Goal: Task Accomplishment & Management: Manage account settings

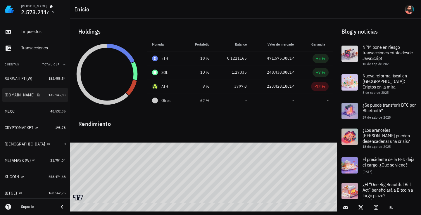
scroll to position [76, 0]
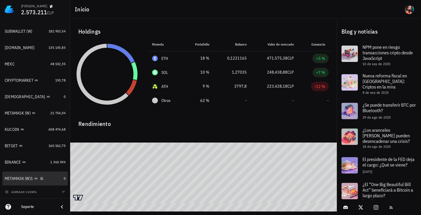
click at [54, 178] on div "METAMASK (W)1" at bounding box center [33, 179] width 57 height 6
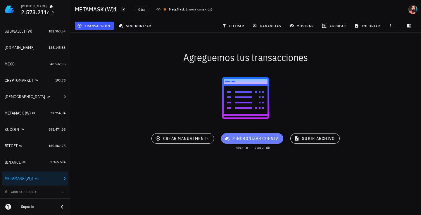
click at [230, 139] on span "sincronizar cuenta" at bounding box center [252, 138] width 53 height 5
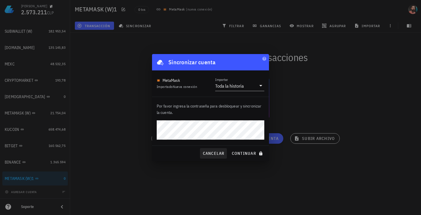
click at [229, 148] on button "continuar" at bounding box center [247, 153] width 37 height 11
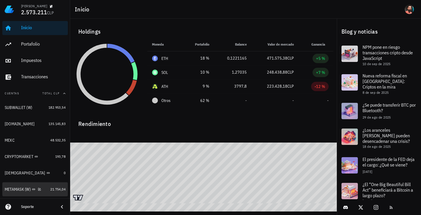
click at [43, 186] on div "METAMASK (W)" at bounding box center [26, 189] width 43 height 13
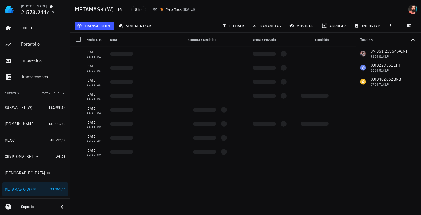
click at [139, 19] on div "transacción sincronizar filtrar ganancias mostrar [GEOGRAPHIC_DATA] importar" at bounding box center [246, 26] width 344 height 14
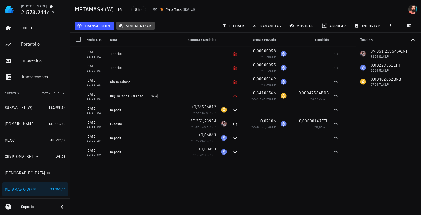
click at [136, 24] on span "sincronizar" at bounding box center [135, 25] width 31 height 5
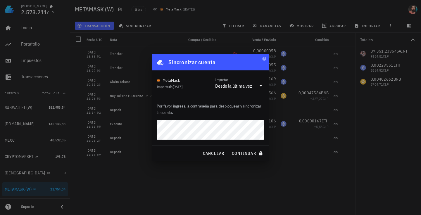
click at [237, 90] on div "Desde la última vez" at bounding box center [235, 86] width 41 height 10
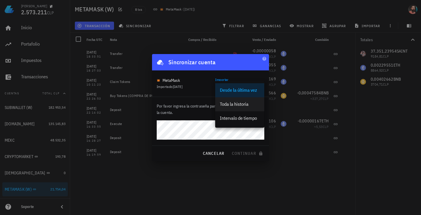
click at [231, 106] on div "Toda la historia" at bounding box center [240, 104] width 40 height 6
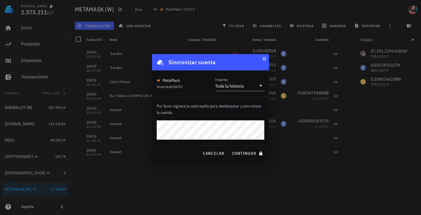
click at [229, 148] on button "continuar" at bounding box center [247, 153] width 37 height 11
